Goal: Information Seeking & Learning: Learn about a topic

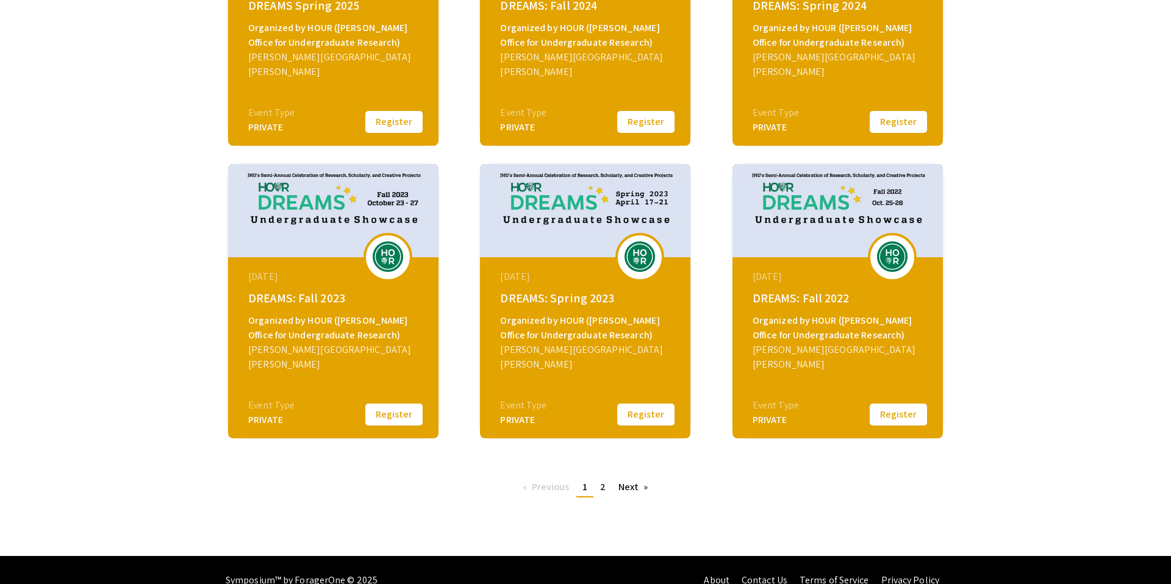
scroll to position [359, 0]
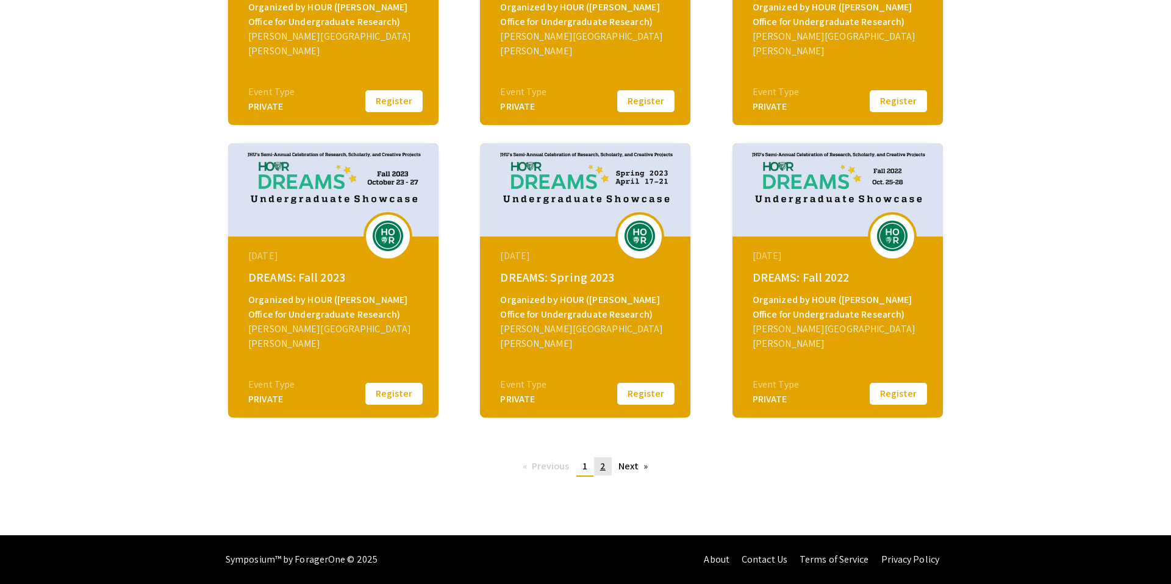
click at [603, 470] on span "2" at bounding box center [602, 466] width 5 height 13
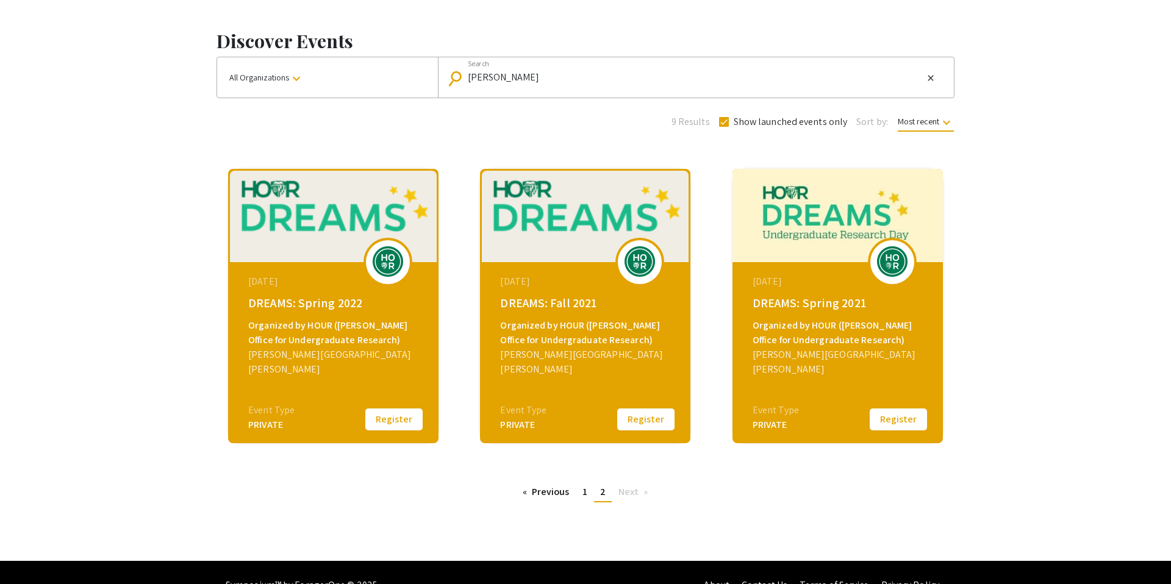
scroll to position [66, 0]
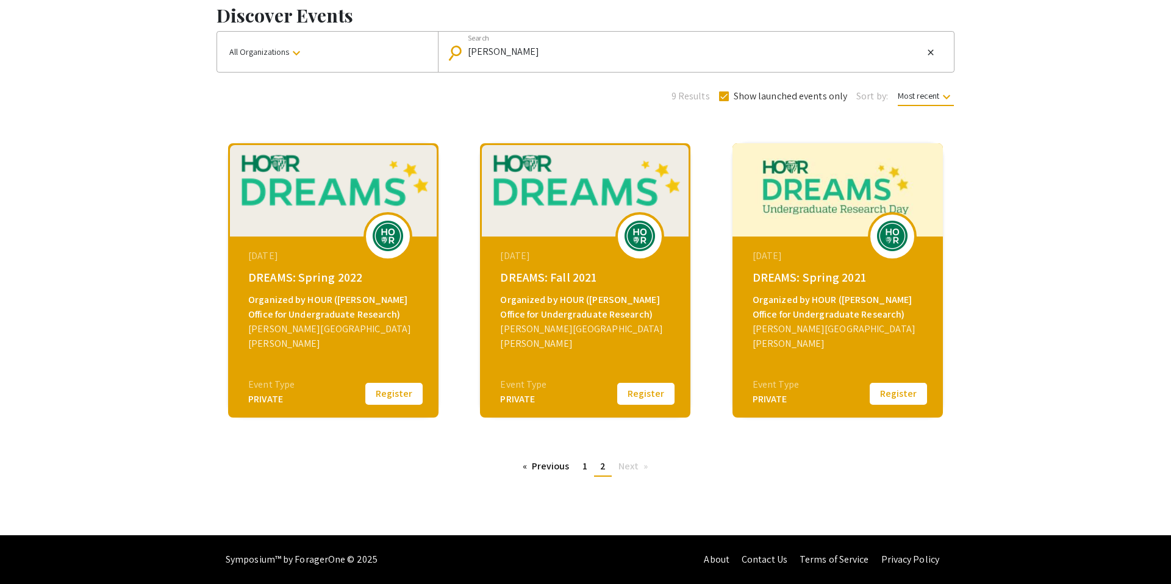
click at [798, 257] on div "[DATE]" at bounding box center [838, 256] width 173 height 15
click at [804, 180] on img at bounding box center [837, 189] width 210 height 93
click at [903, 241] on img at bounding box center [892, 236] width 37 height 30
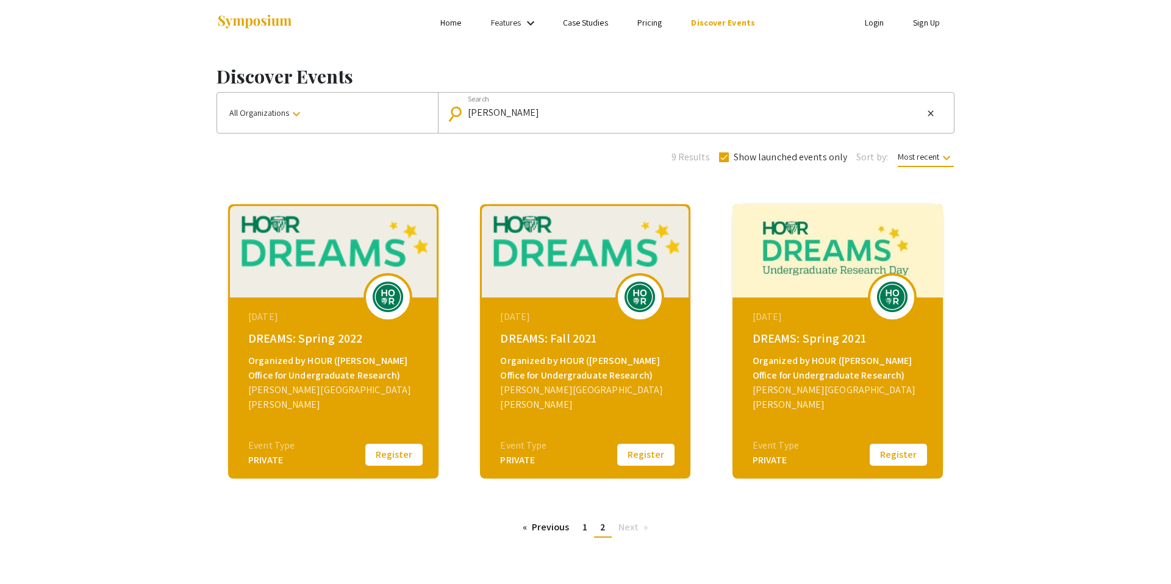
scroll to position [0, 0]
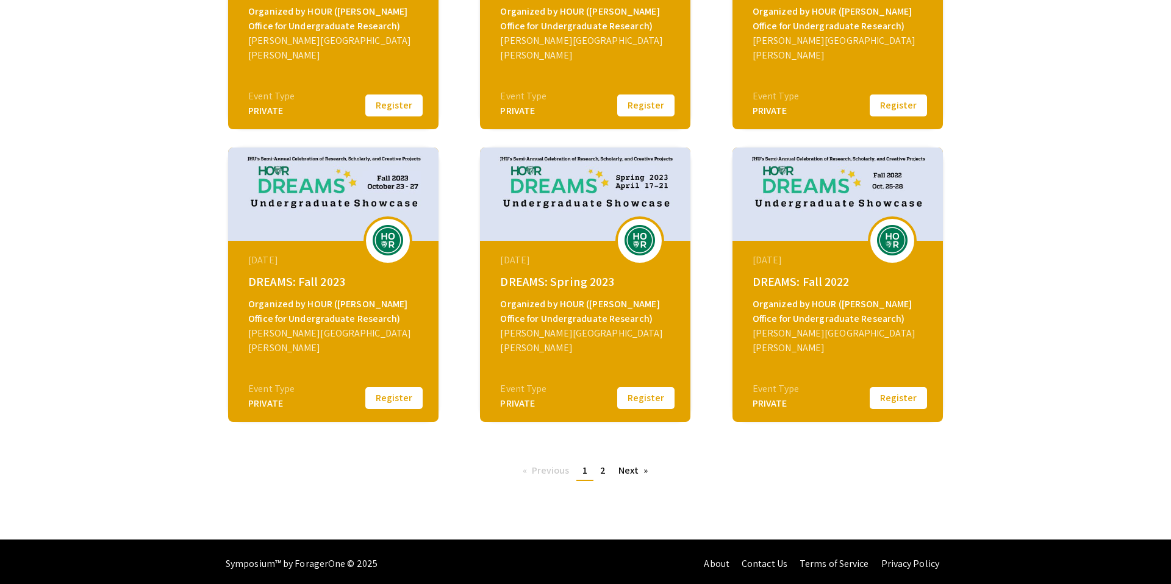
scroll to position [359, 0]
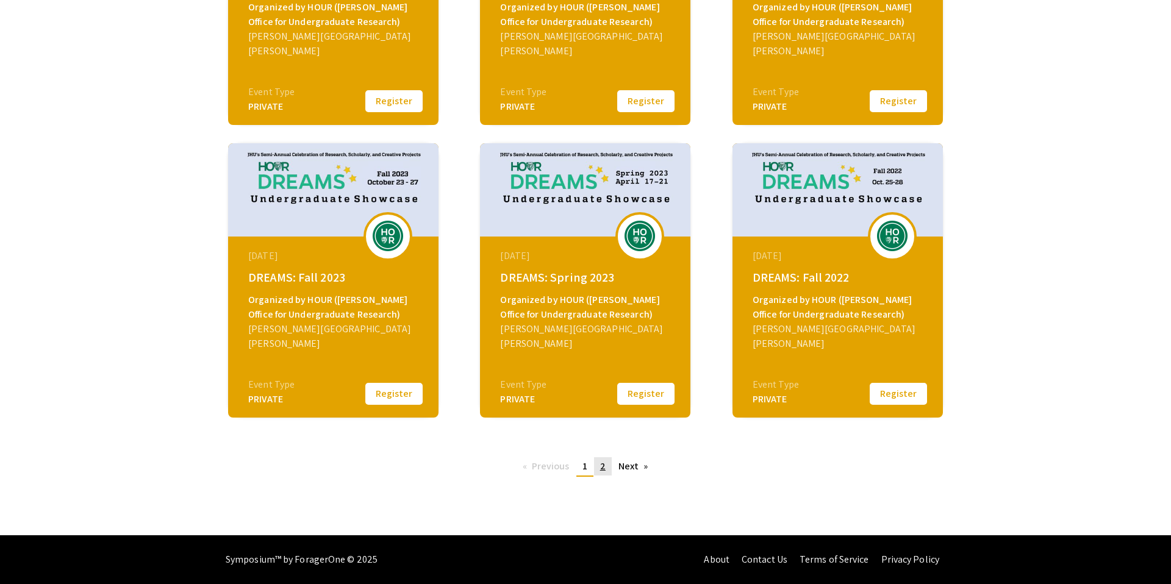
click at [600, 466] on span "2" at bounding box center [602, 466] width 5 height 13
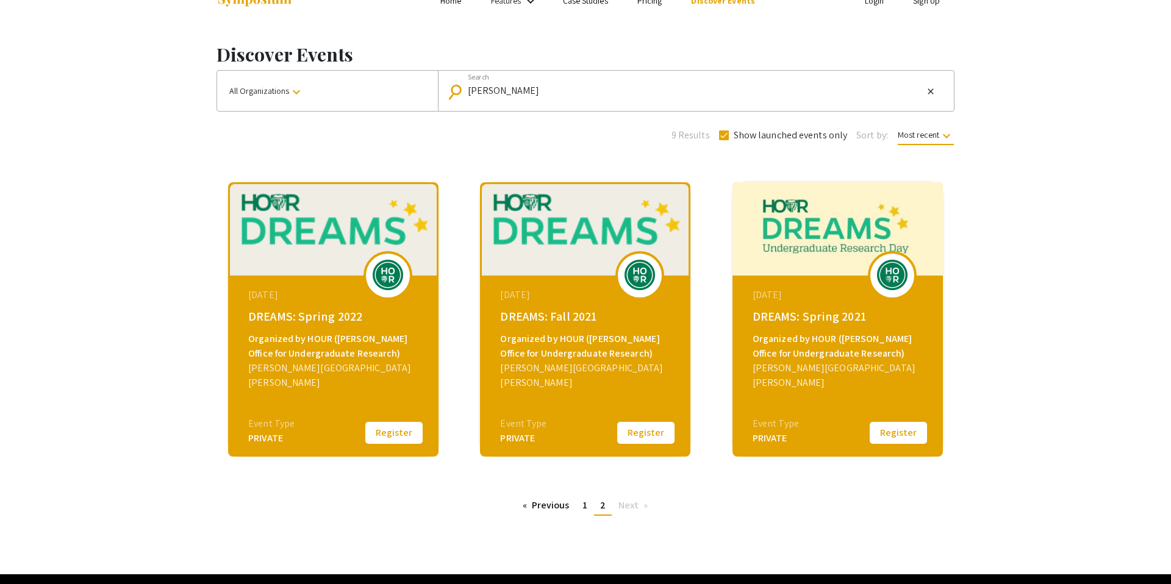
scroll to position [43, 0]
